Goal: Task Accomplishment & Management: Manage account settings

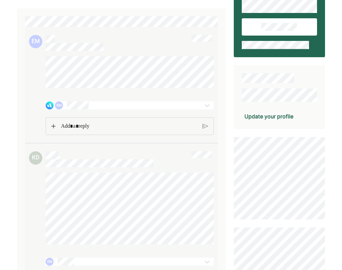
scroll to position [122, 0]
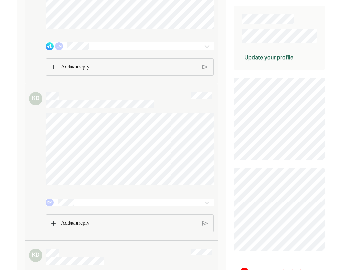
click at [98, 50] on div "EM" at bounding box center [116, 46] width 141 height 8
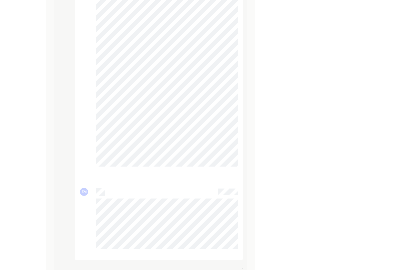
scroll to position [1132, 0]
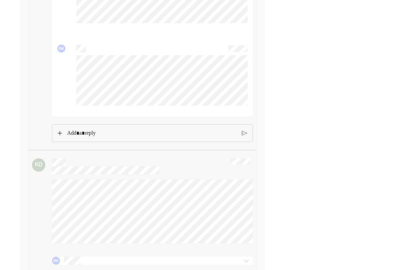
click at [152, 142] on div "Rich Text Editor. Editing area: main" at bounding box center [152, 133] width 176 height 17
click at [152, 138] on p "Rich Text Editor. Editing area: main" at bounding box center [152, 133] width 170 height 9
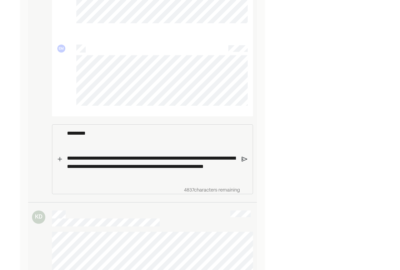
click at [243, 163] on img at bounding box center [244, 160] width 6 height 6
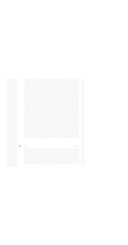
scroll to position [970, 0]
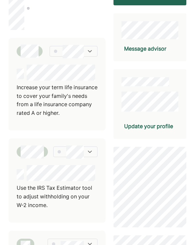
scroll to position [156, 0]
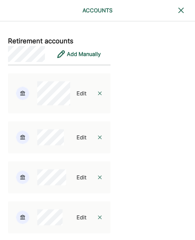
scroll to position [1008, 0]
